Goal: Information Seeking & Learning: Learn about a topic

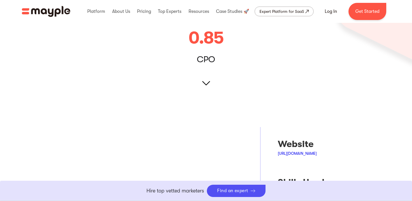
scroll to position [142, 0]
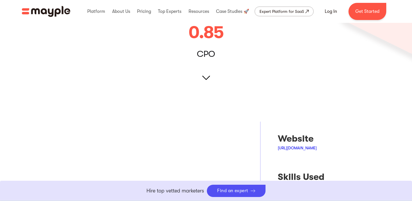
click at [209, 74] on div "DoubleTree by Hilton Hotels Back to all case studies 0.85 CPO" at bounding box center [206, 2] width 412 height 193
click at [207, 78] on img at bounding box center [206, 78] width 8 height 8
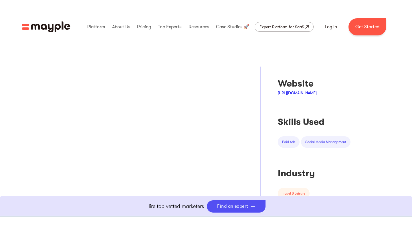
scroll to position [226, 0]
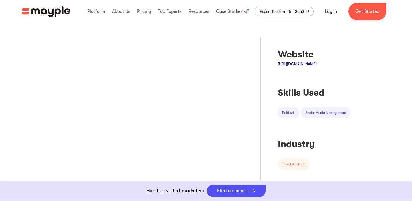
click at [314, 62] on link "[URL][DOMAIN_NAME]" at bounding box center [297, 64] width 39 height 5
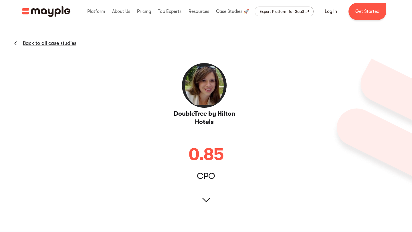
scroll to position [0, 0]
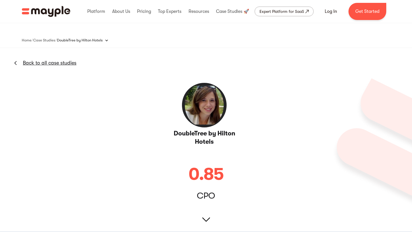
click at [197, 107] on img at bounding box center [204, 105] width 46 height 46
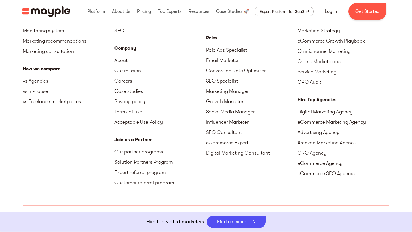
scroll to position [897, 0]
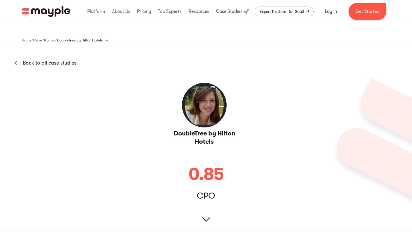
click at [59, 60] on link "Back to all case studies" at bounding box center [50, 63] width 54 height 7
